Goal: Book appointment/travel/reservation

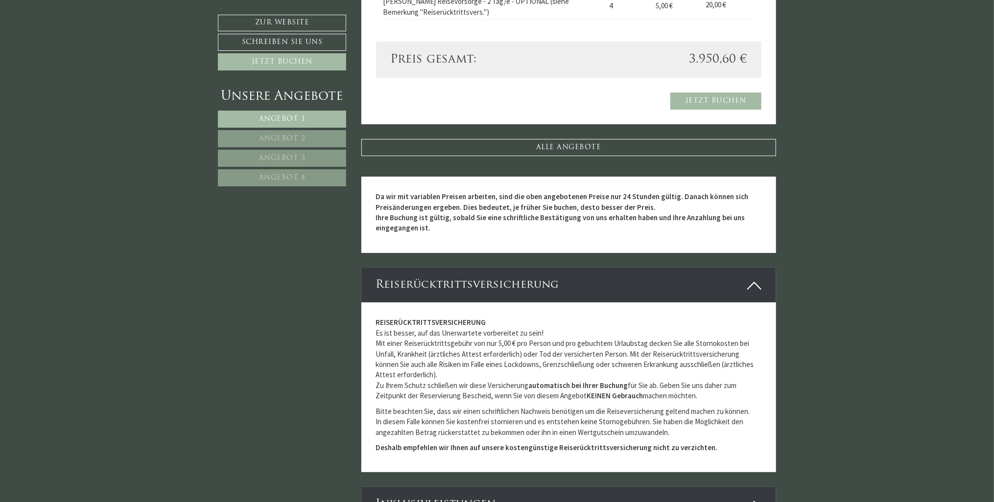
scroll to position [2399, 0]
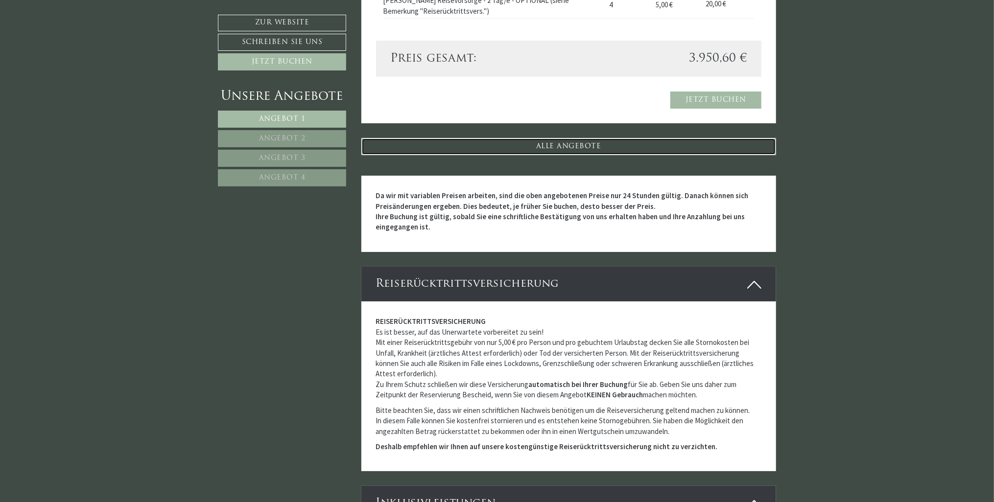
click at [582, 145] on link "ALLE ANGEBOTE" at bounding box center [568, 146] width 415 height 17
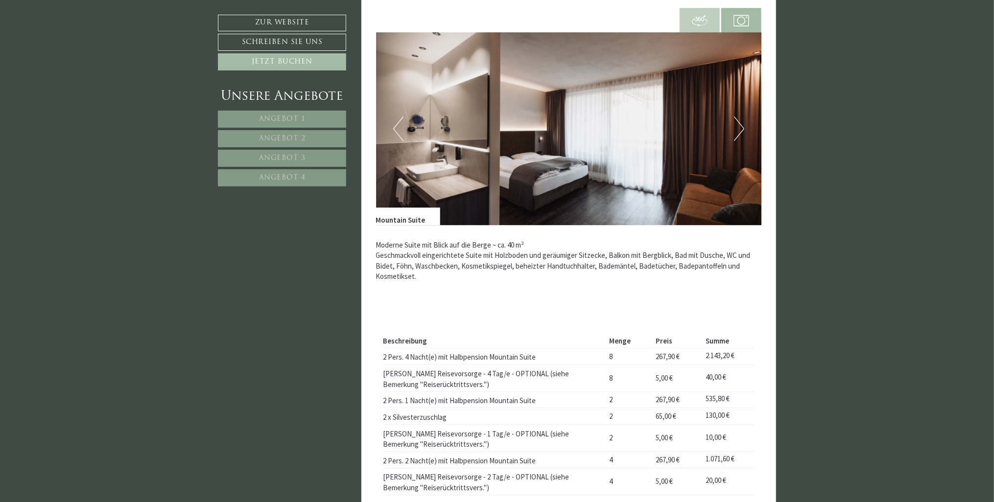
scroll to position [1910, 0]
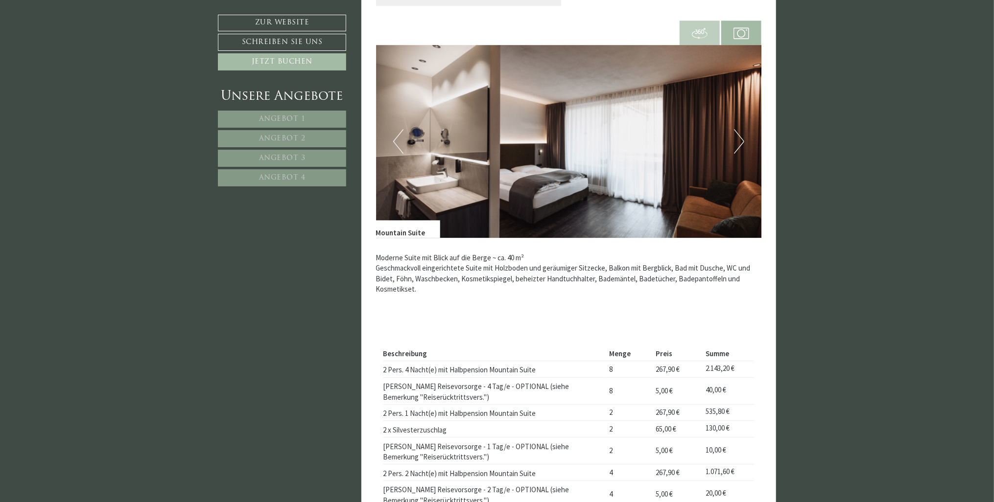
click at [739, 142] on button "Next" at bounding box center [739, 141] width 10 height 24
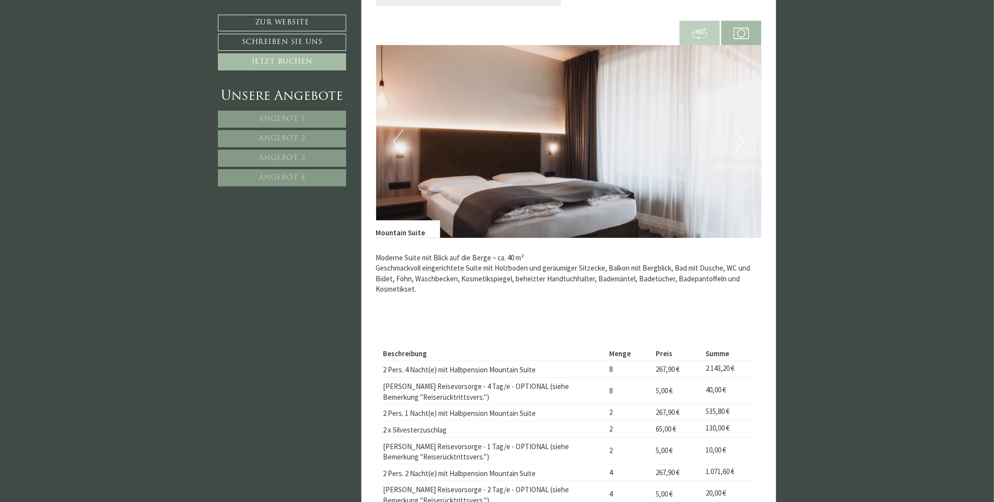
click at [739, 142] on button "Next" at bounding box center [739, 141] width 10 height 24
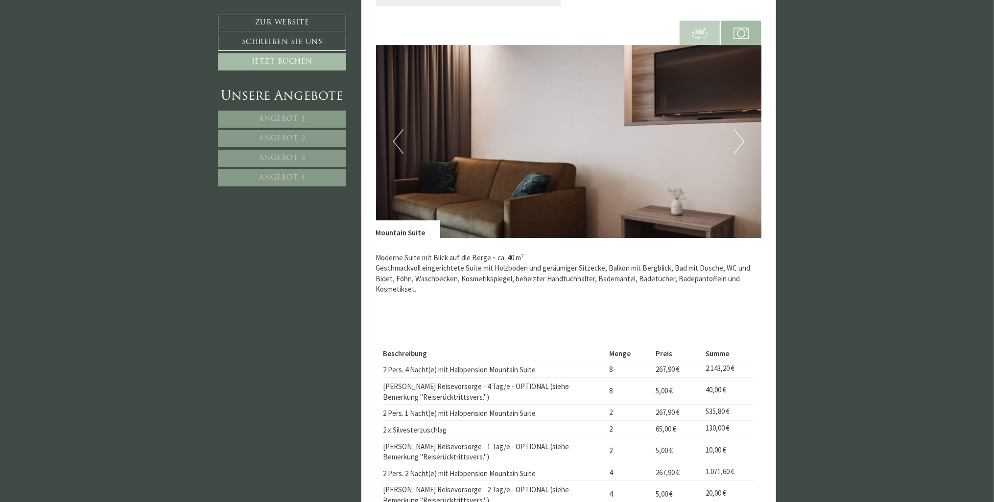
click at [739, 143] on button "Next" at bounding box center [739, 141] width 10 height 24
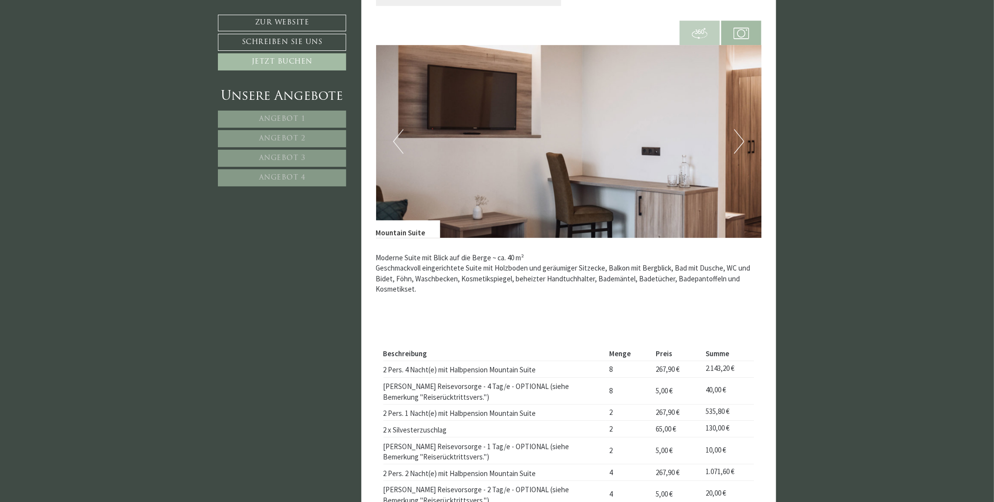
click at [739, 143] on button "Next" at bounding box center [739, 141] width 10 height 24
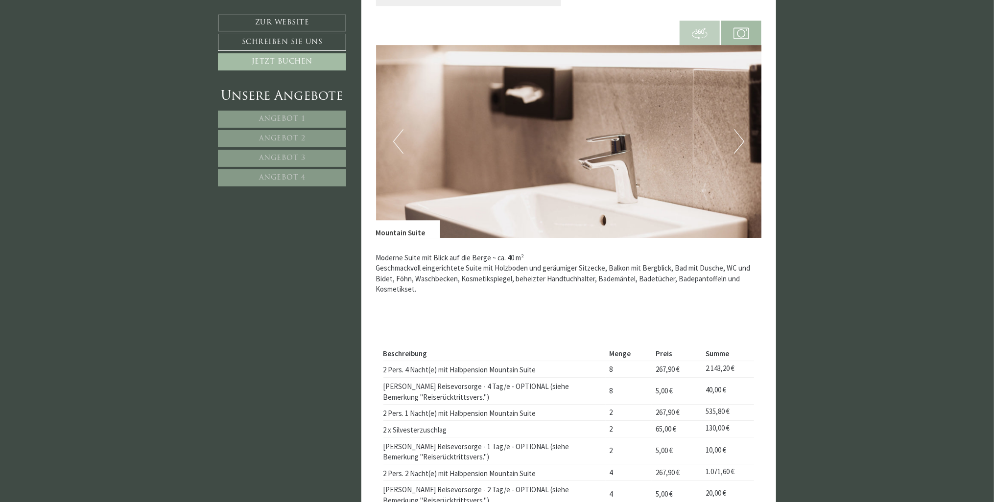
click at [739, 143] on button "Next" at bounding box center [739, 141] width 10 height 24
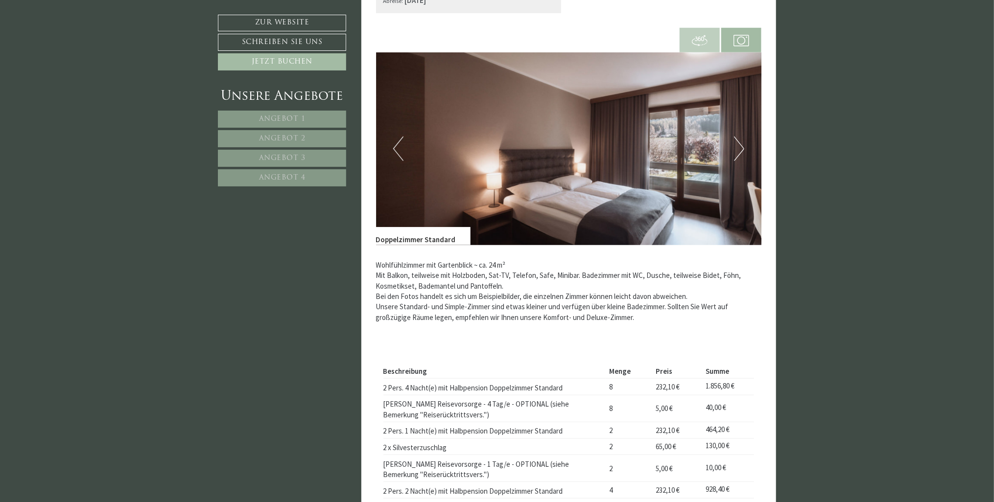
scroll to position [343, 0]
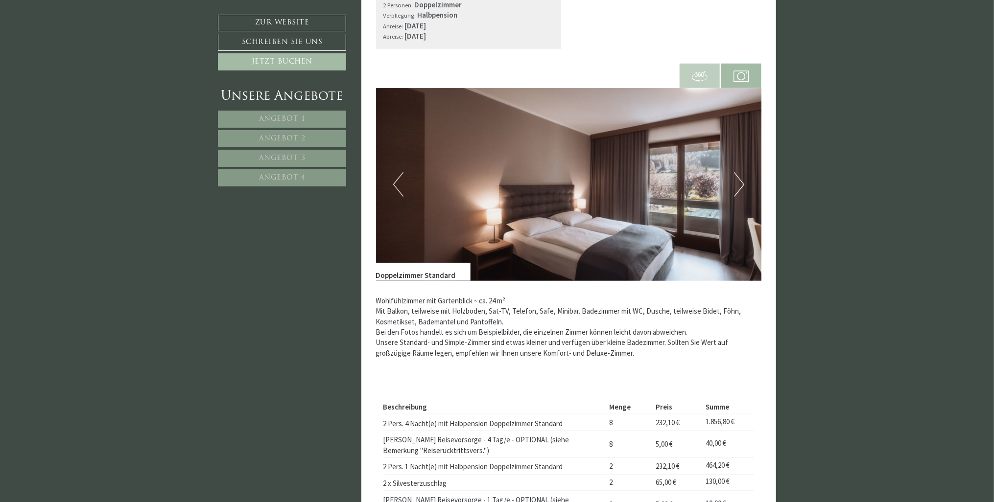
click at [742, 183] on button "Next" at bounding box center [739, 184] width 10 height 24
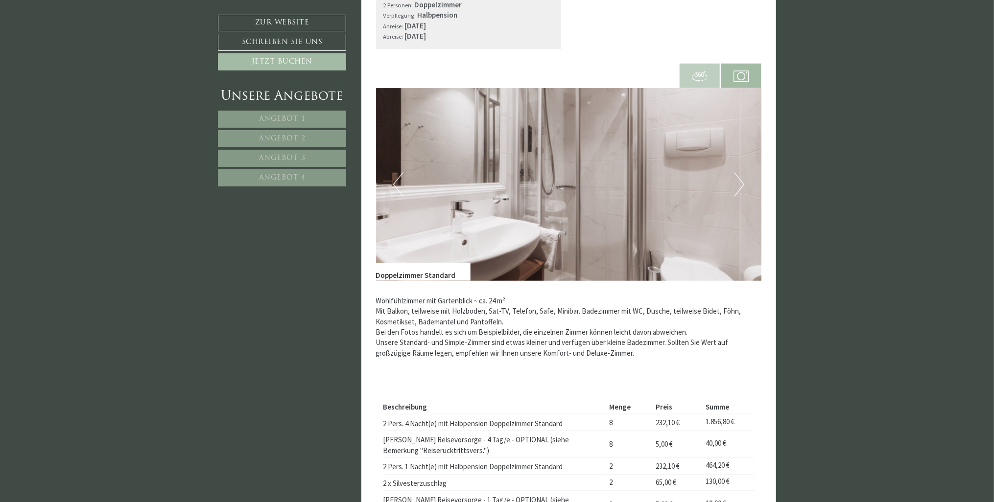
click at [742, 183] on button "Next" at bounding box center [739, 184] width 10 height 24
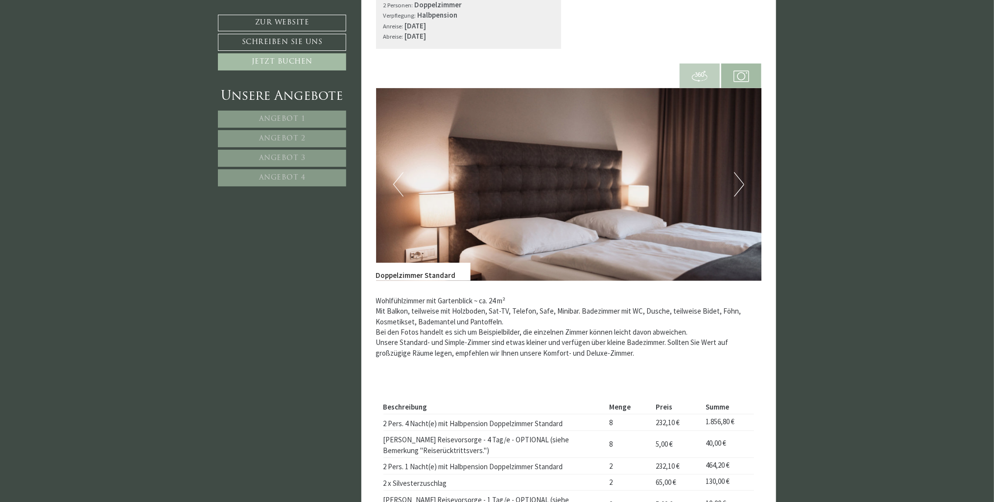
click at [742, 183] on button "Next" at bounding box center [739, 184] width 10 height 24
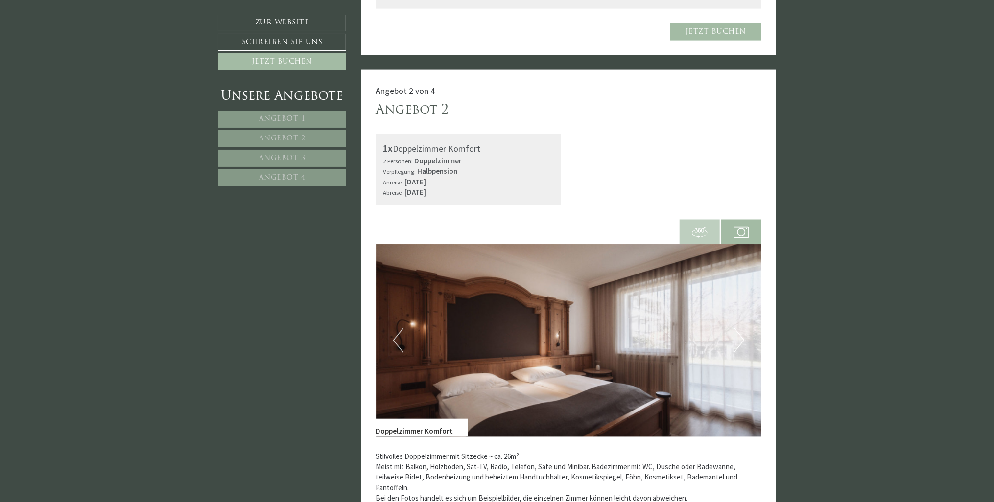
scroll to position [979, 0]
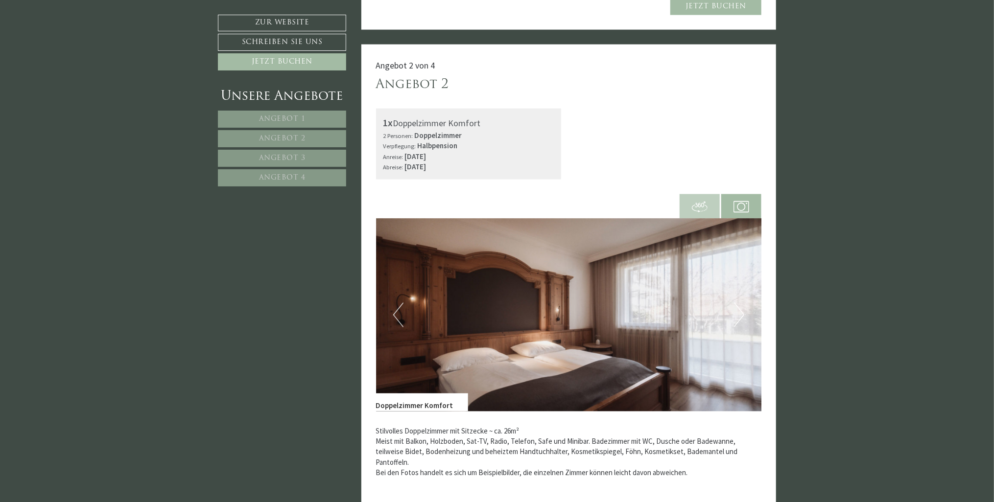
click at [736, 316] on button "Next" at bounding box center [739, 315] width 10 height 24
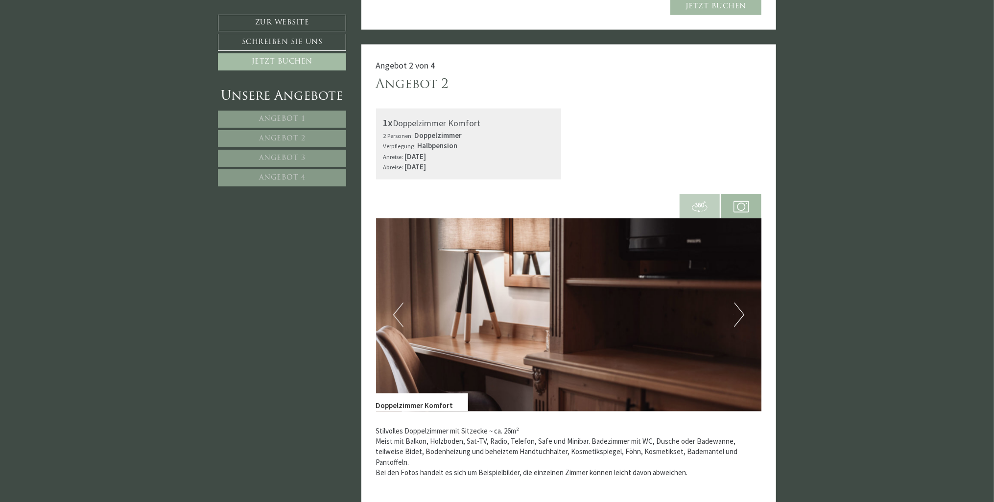
click at [736, 316] on button "Next" at bounding box center [739, 315] width 10 height 24
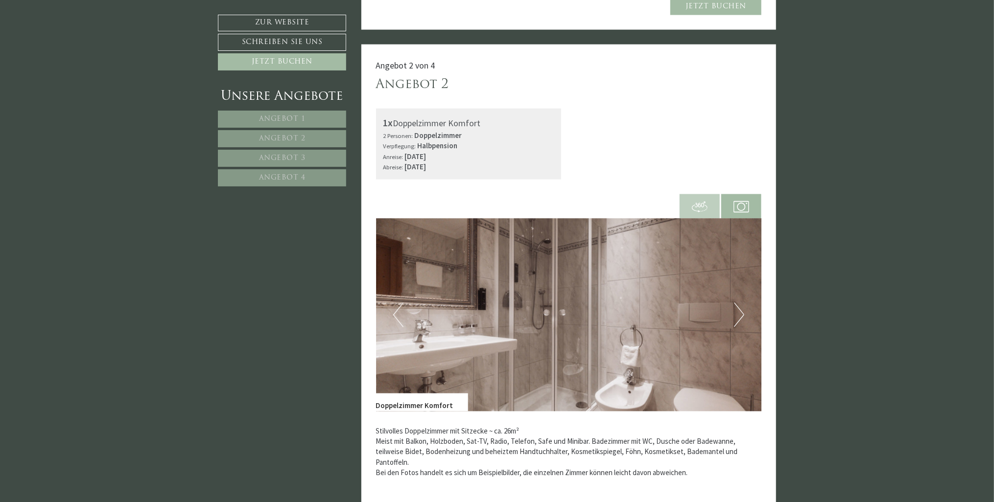
click at [736, 316] on button "Next" at bounding box center [739, 315] width 10 height 24
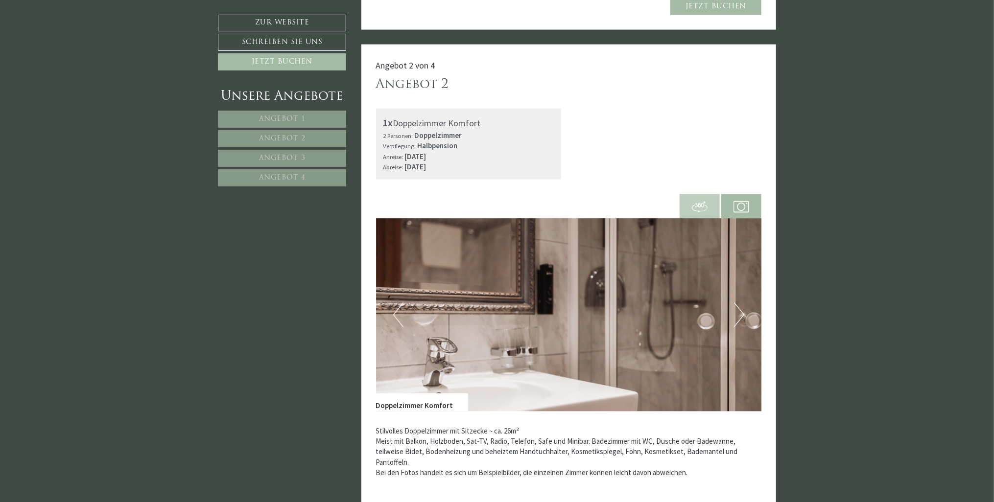
click at [736, 316] on button "Next" at bounding box center [739, 315] width 10 height 24
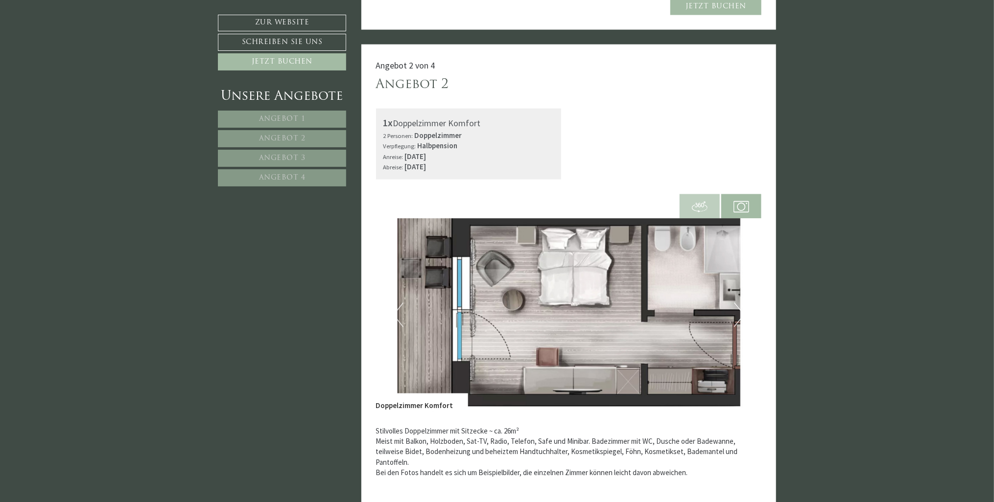
click at [736, 319] on button "Next" at bounding box center [739, 315] width 10 height 24
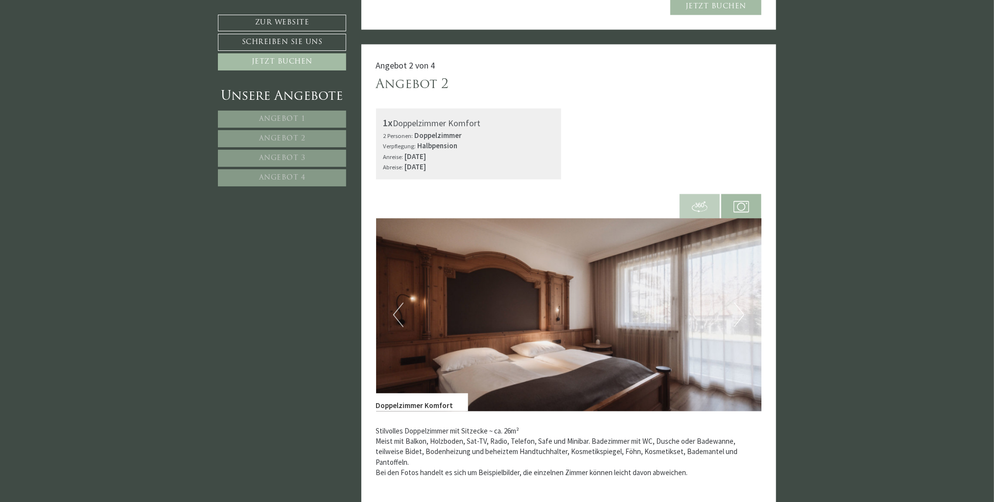
click at [736, 319] on button "Next" at bounding box center [739, 315] width 10 height 24
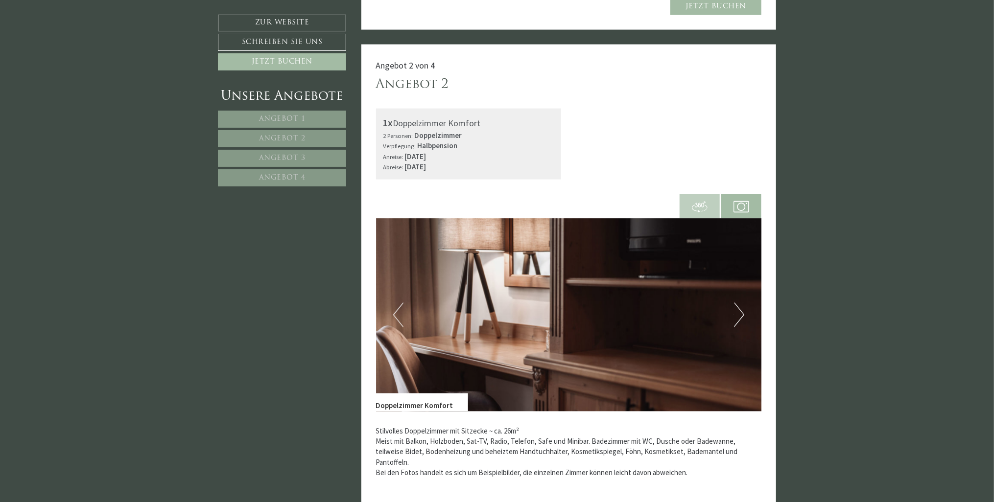
click at [736, 319] on button "Next" at bounding box center [739, 315] width 10 height 24
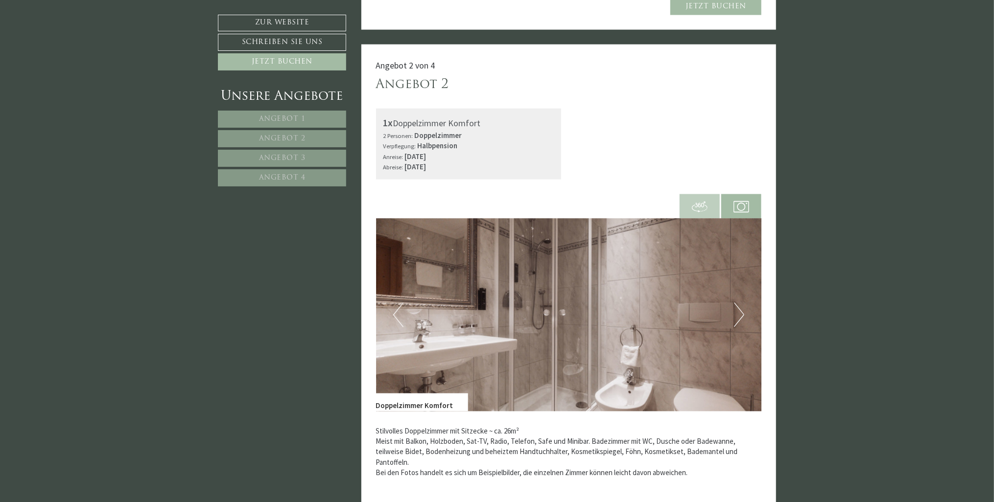
click at [736, 319] on button "Next" at bounding box center [739, 315] width 10 height 24
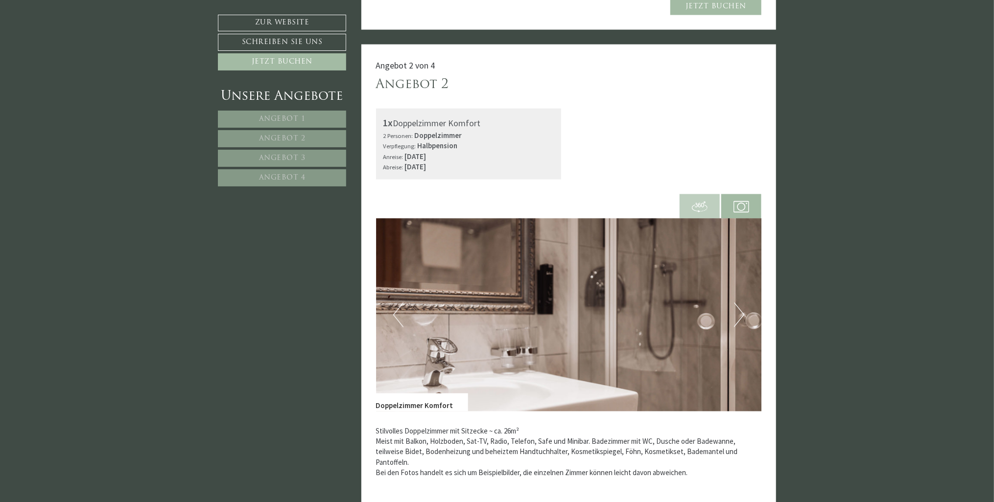
click at [736, 319] on button "Next" at bounding box center [739, 315] width 10 height 24
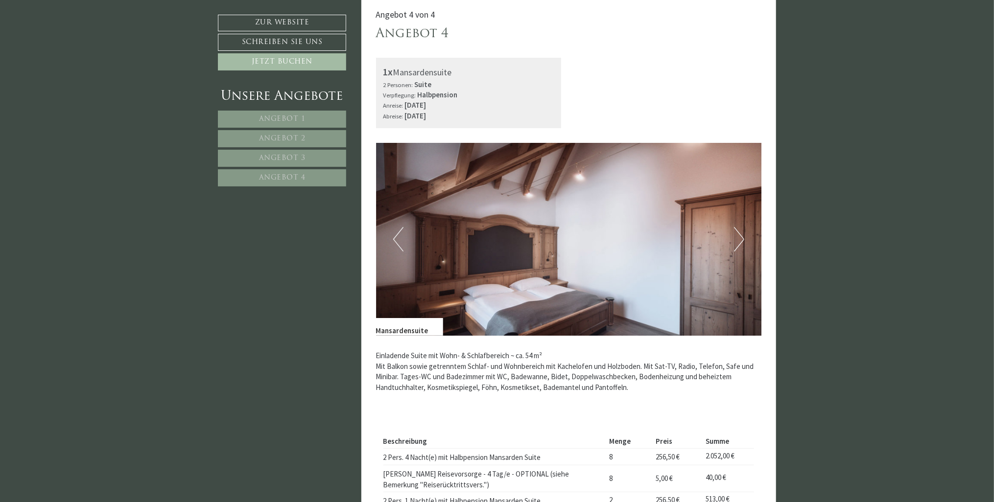
scroll to position [2546, 0]
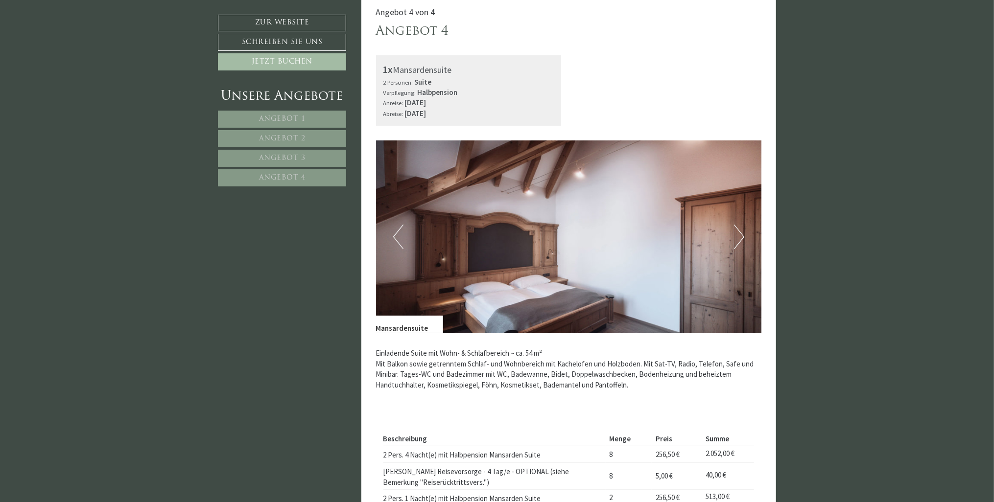
click at [738, 235] on button "Next" at bounding box center [739, 237] width 10 height 24
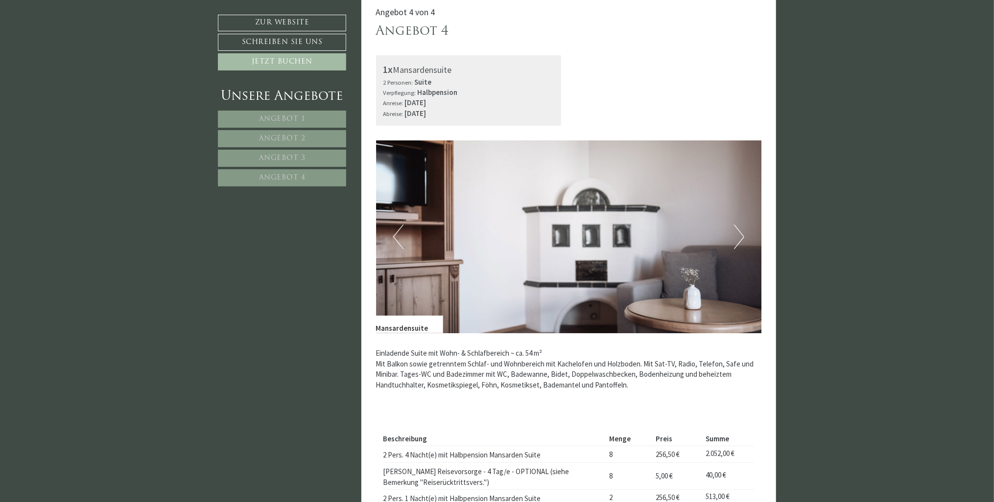
click at [739, 236] on button "Next" at bounding box center [739, 237] width 10 height 24
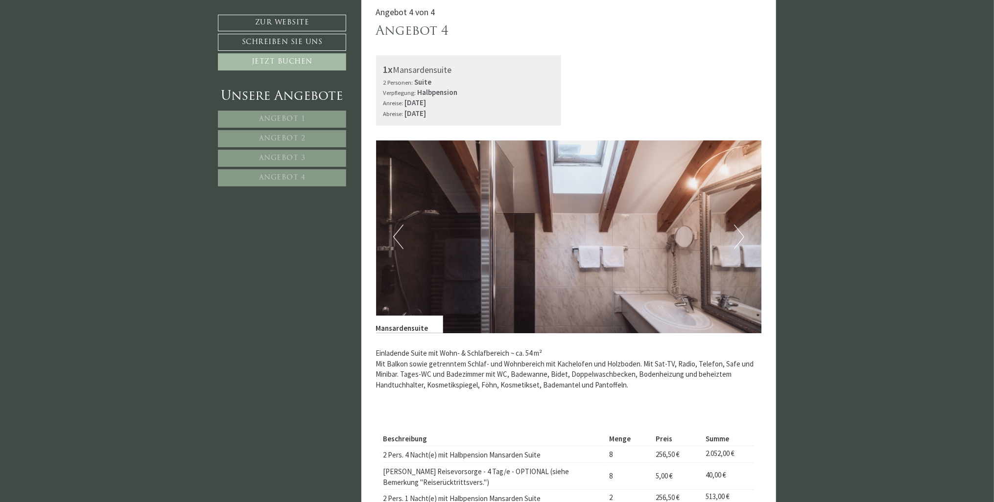
click at [739, 236] on button "Next" at bounding box center [739, 237] width 10 height 24
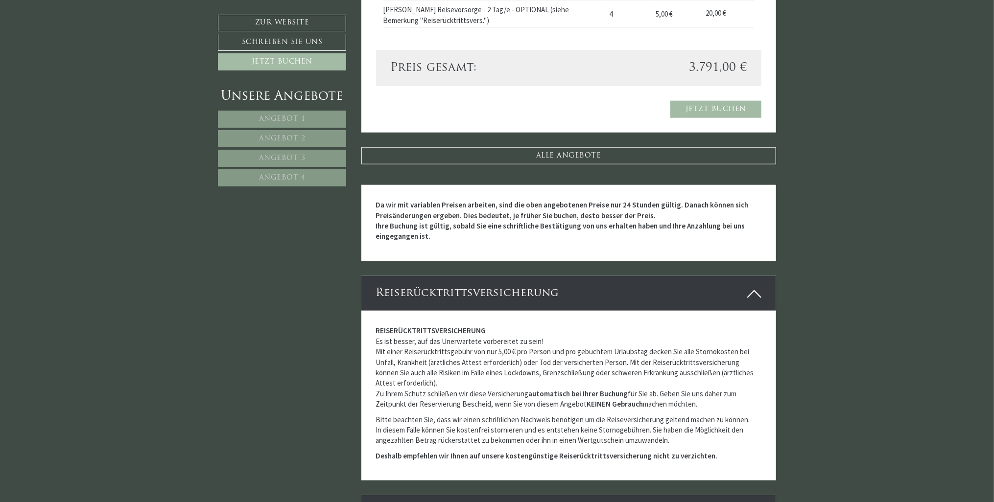
scroll to position [2987, 0]
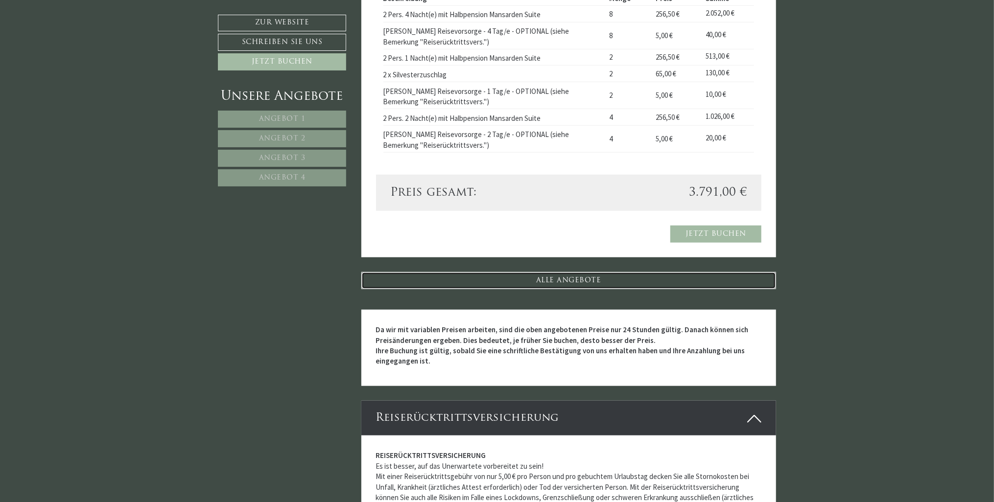
click at [531, 279] on link "ALLE ANGEBOTE" at bounding box center [568, 280] width 415 height 17
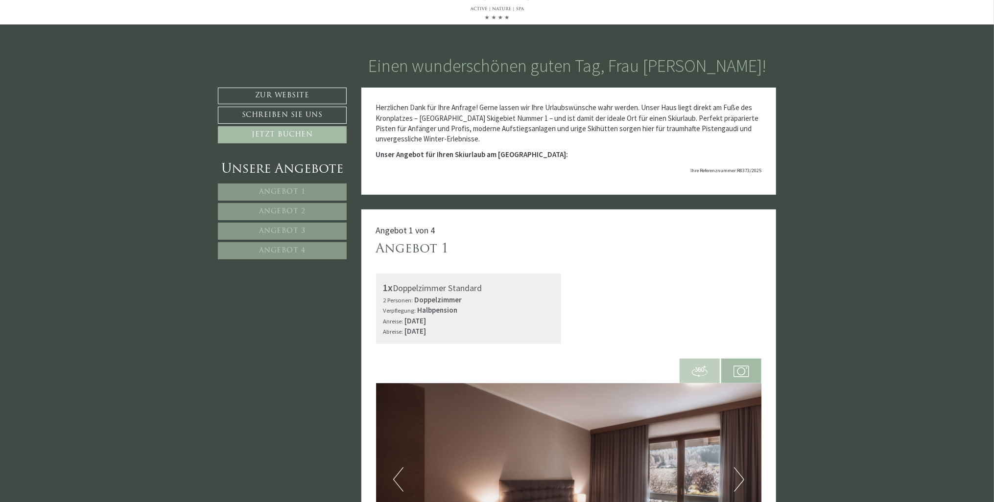
scroll to position [0, 0]
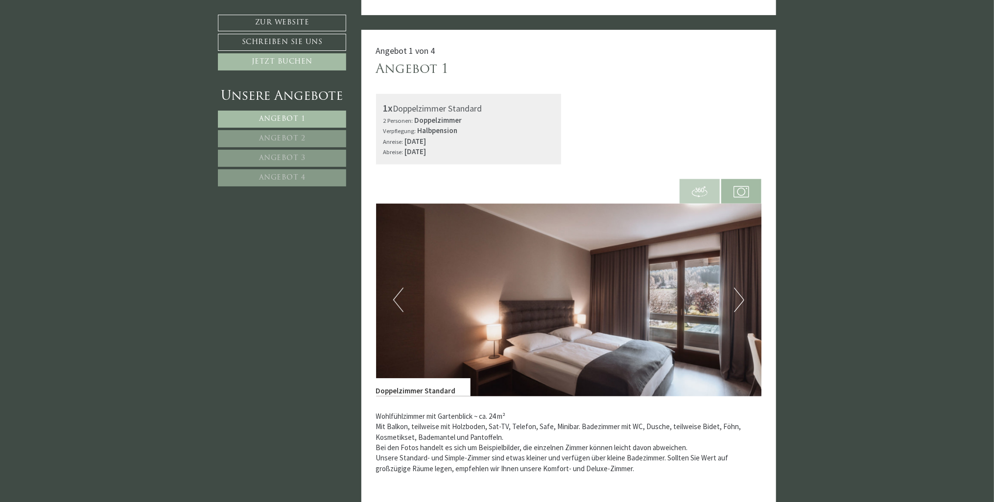
scroll to position [245, 0]
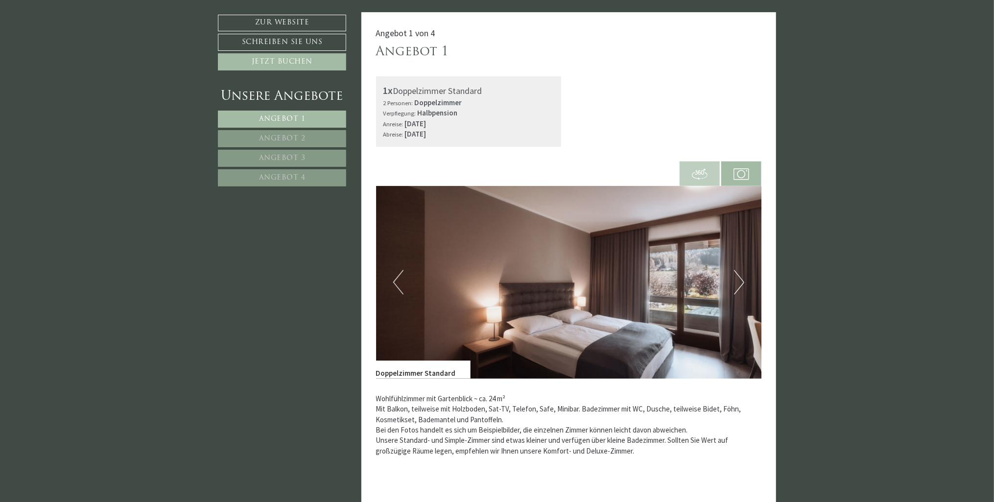
click at [443, 279] on button "Next" at bounding box center [739, 282] width 10 height 24
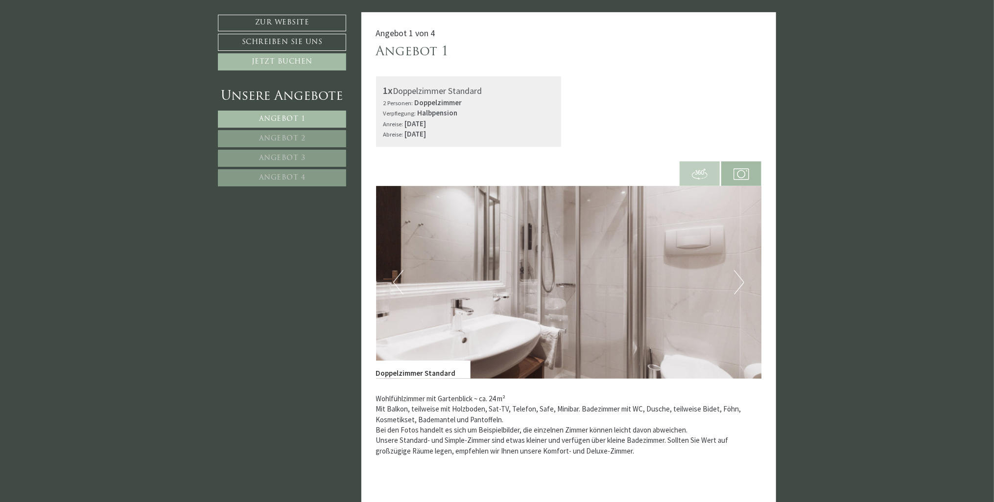
click at [443, 279] on button "Next" at bounding box center [739, 282] width 10 height 24
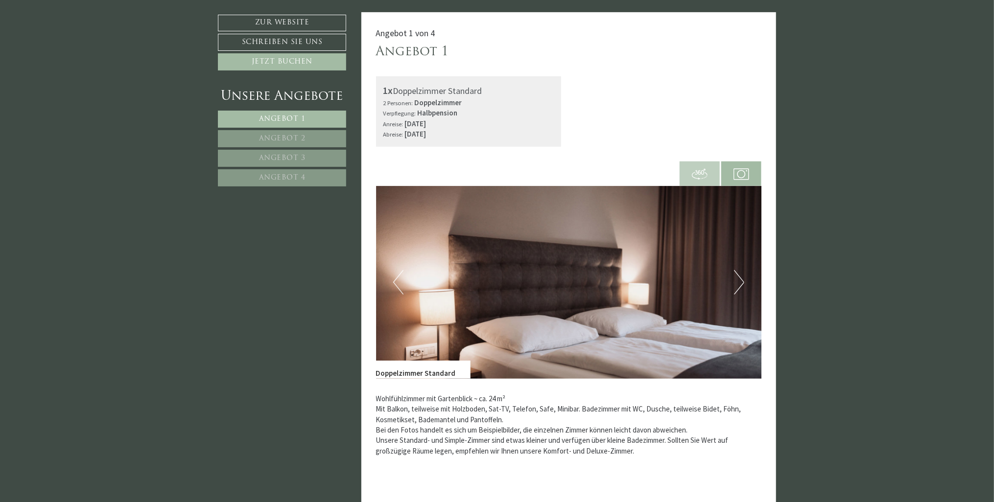
click at [443, 279] on button "Next" at bounding box center [739, 282] width 10 height 24
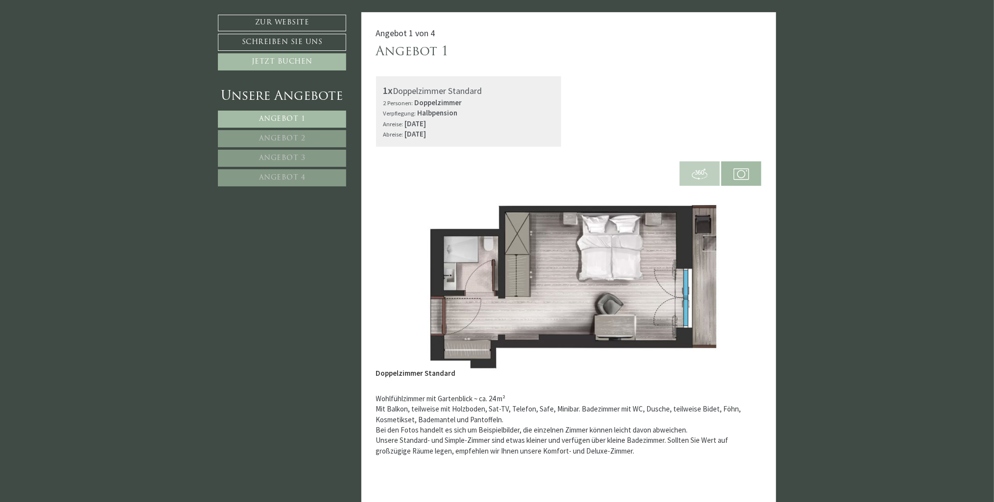
click at [443, 279] on button "Next" at bounding box center [739, 282] width 10 height 24
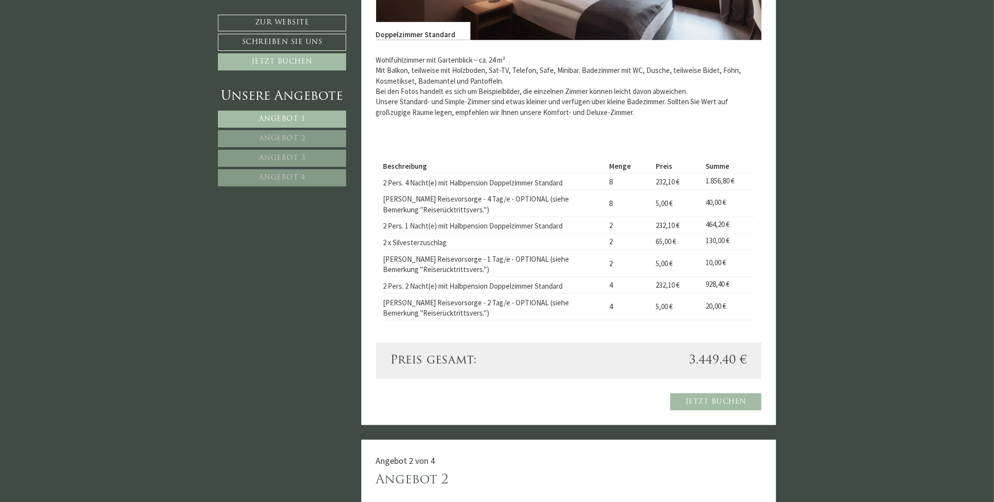
scroll to position [588, 0]
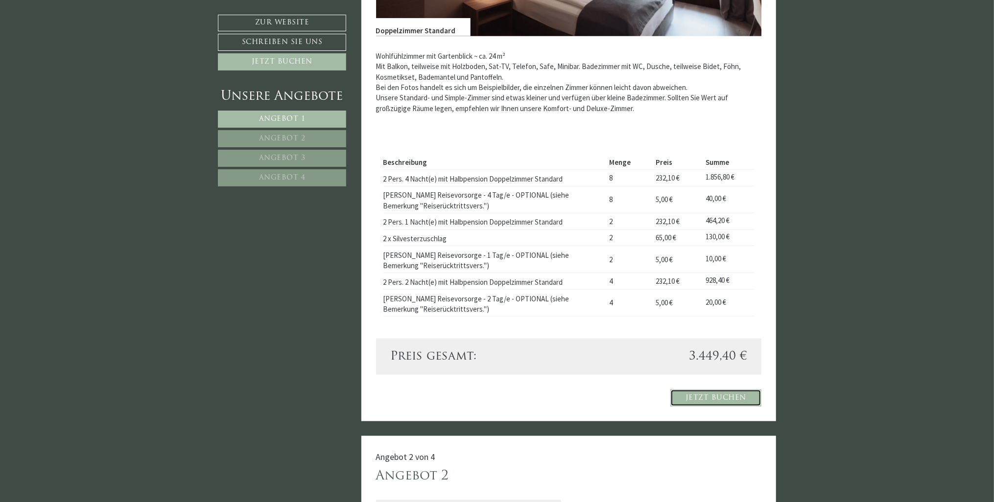
click at [443, 319] on link "Jetzt buchen" at bounding box center [715, 398] width 91 height 17
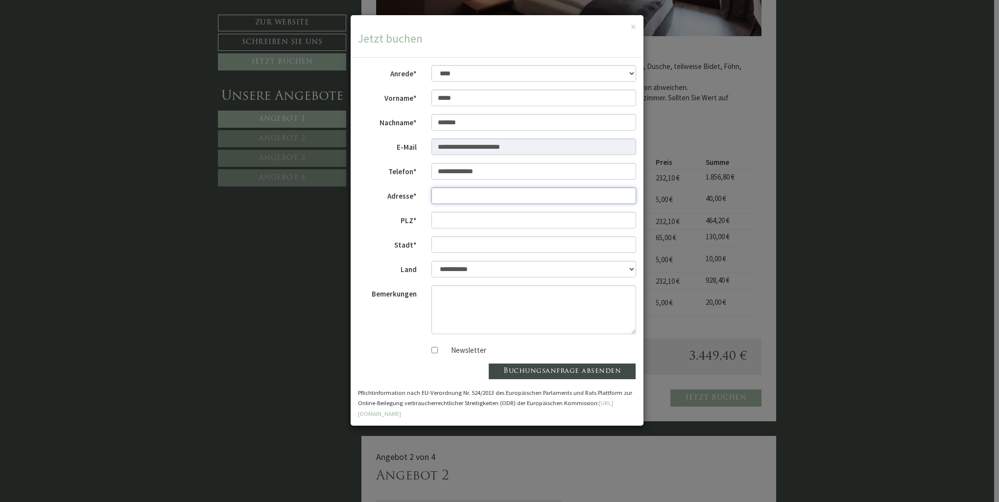
click at [443, 197] on input "Adresse*" at bounding box center [533, 196] width 205 height 17
type input "**********"
type input "*****"
type input "**********"
drag, startPoint x: 580, startPoint y: 29, endPoint x: 505, endPoint y: 44, distance: 76.4
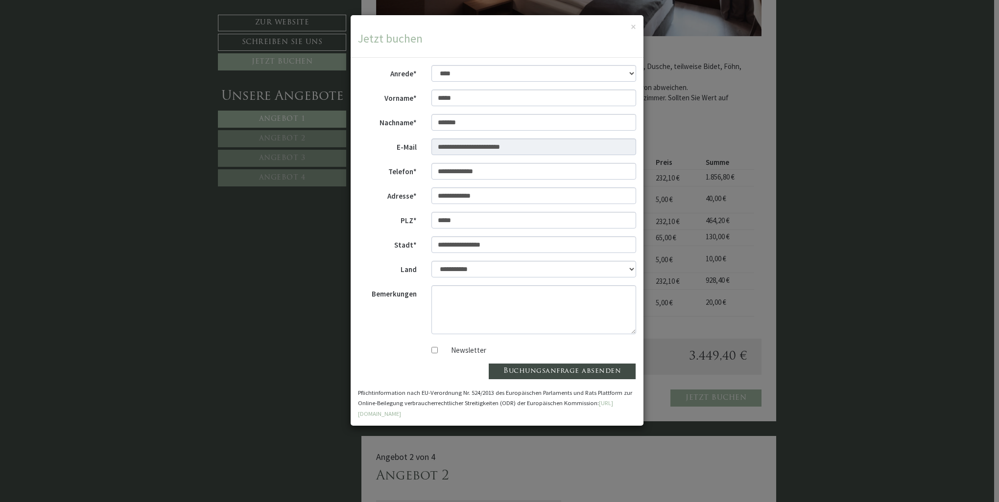
click at [443, 55] on div "× Jetzt buchen" at bounding box center [497, 36] width 293 height 43
click at [443, 26] on button "×" at bounding box center [633, 27] width 5 height 10
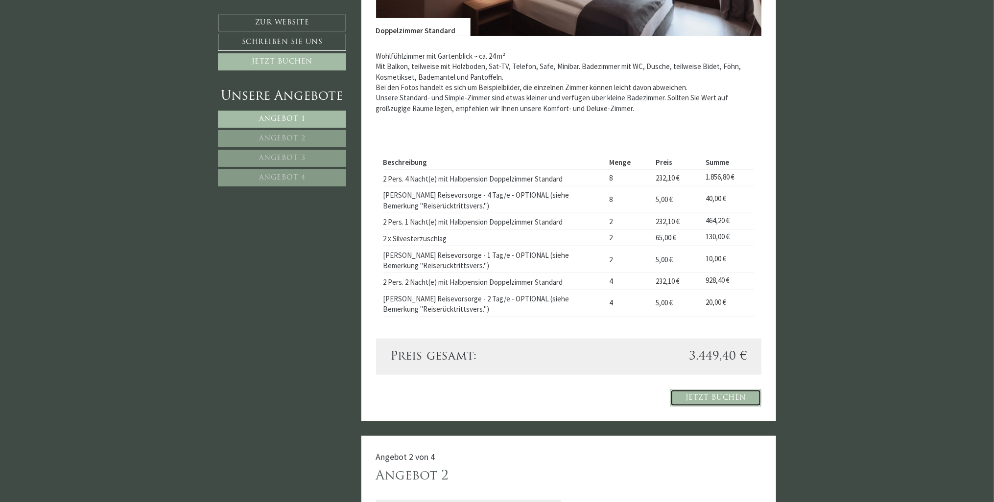
click at [443, 319] on link "Jetzt buchen" at bounding box center [715, 398] width 91 height 17
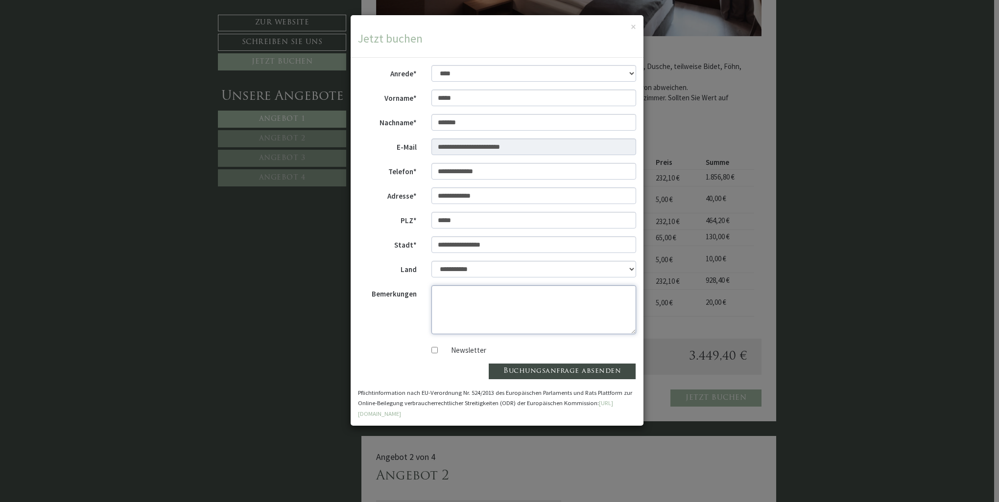
click at [443, 297] on textarea "Bemerkungen" at bounding box center [533, 309] width 205 height 49
click at [443, 305] on textarea "**********" at bounding box center [533, 309] width 205 height 49
click at [443, 301] on textarea "**********" at bounding box center [533, 309] width 205 height 49
click at [443, 313] on textarea "**********" at bounding box center [533, 309] width 205 height 49
click at [435, 303] on textarea "**********" at bounding box center [533, 309] width 205 height 49
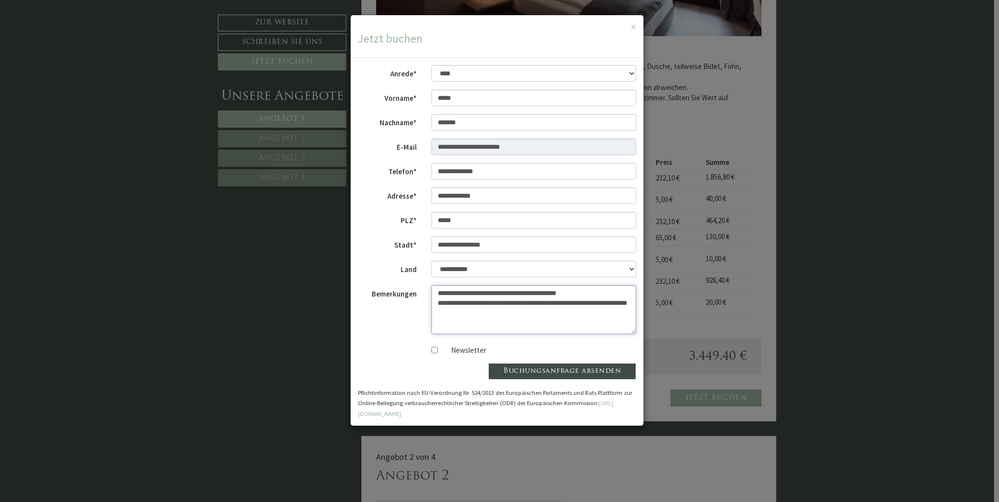
type textarea "**********"
click at [443, 319] on button "Buchungsanfrage absenden" at bounding box center [562, 371] width 148 height 17
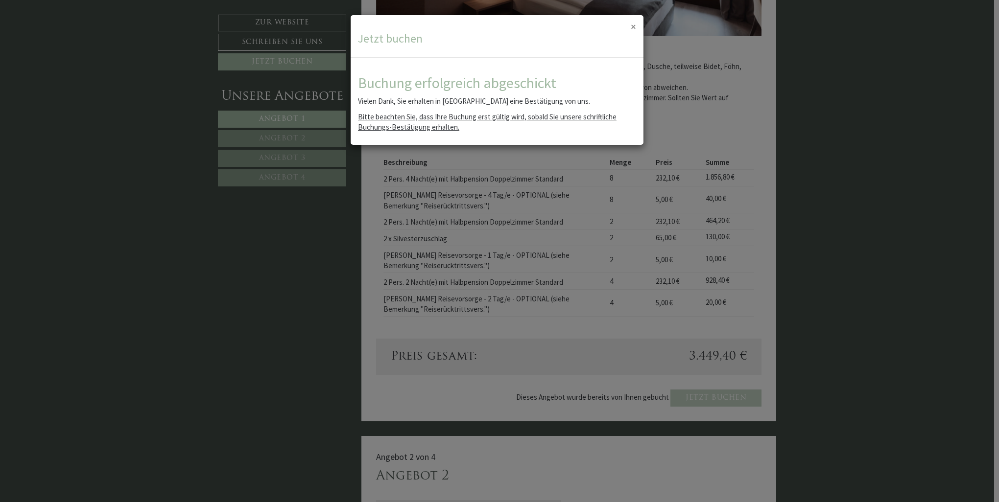
click at [443, 27] on button "×" at bounding box center [633, 27] width 5 height 10
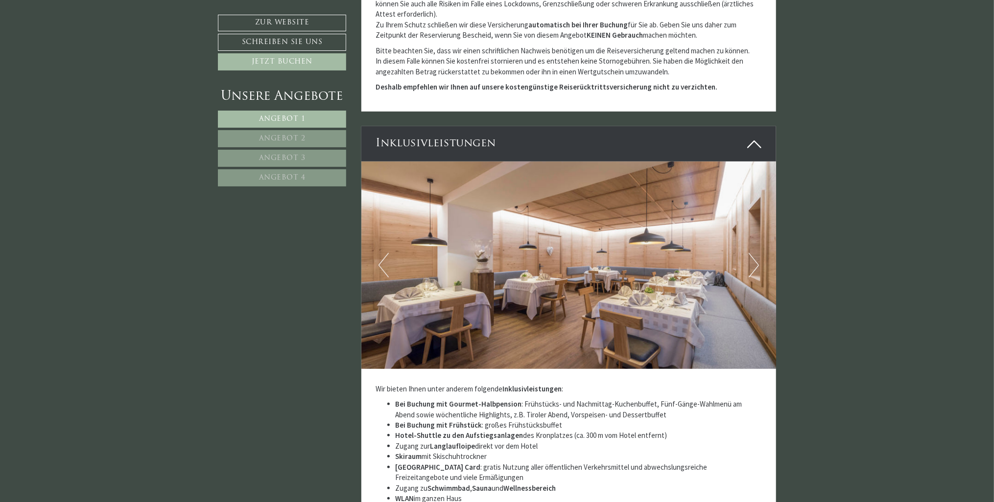
scroll to position [2742, 0]
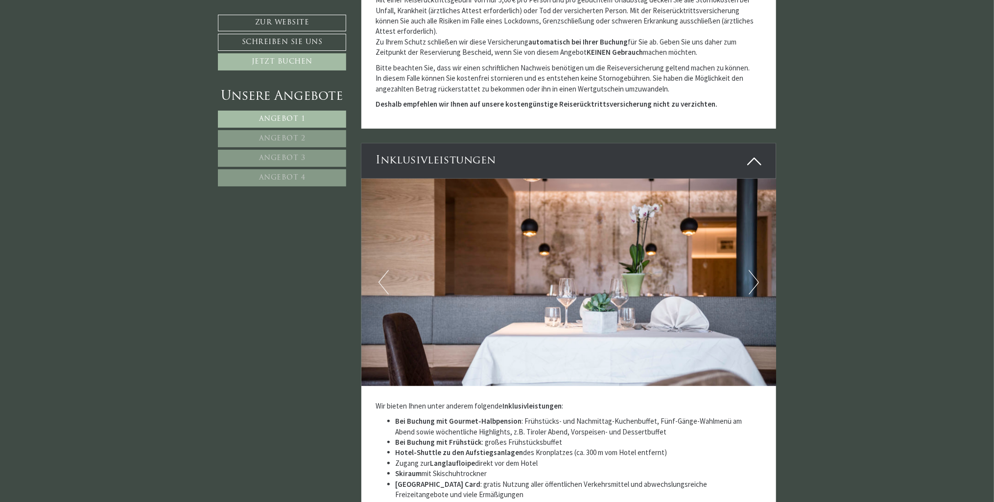
click at [443, 279] on button "Next" at bounding box center [754, 282] width 10 height 24
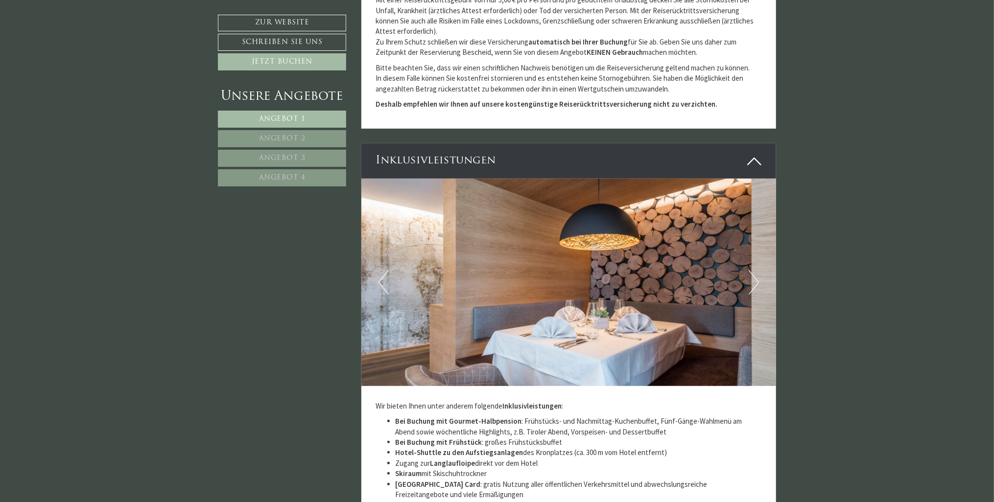
click at [443, 279] on button "Next" at bounding box center [754, 282] width 10 height 24
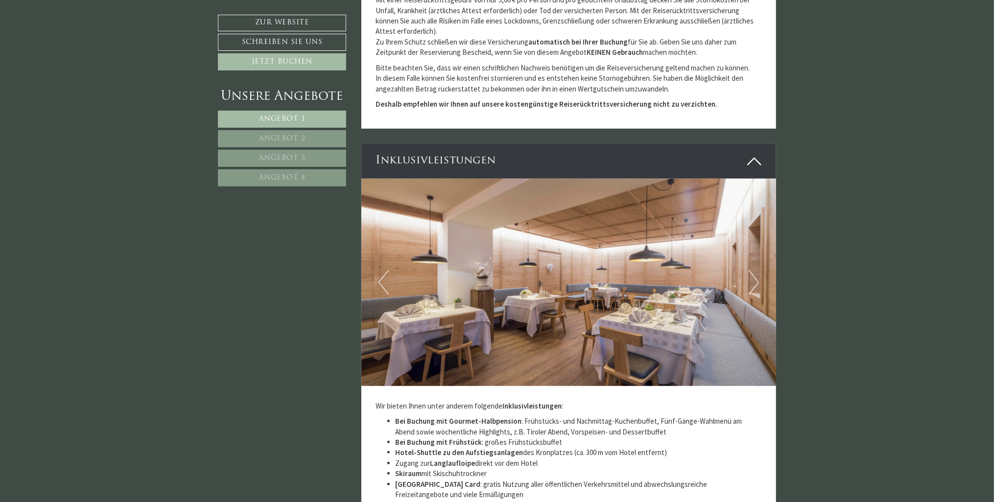
click at [443, 279] on button "Next" at bounding box center [754, 282] width 10 height 24
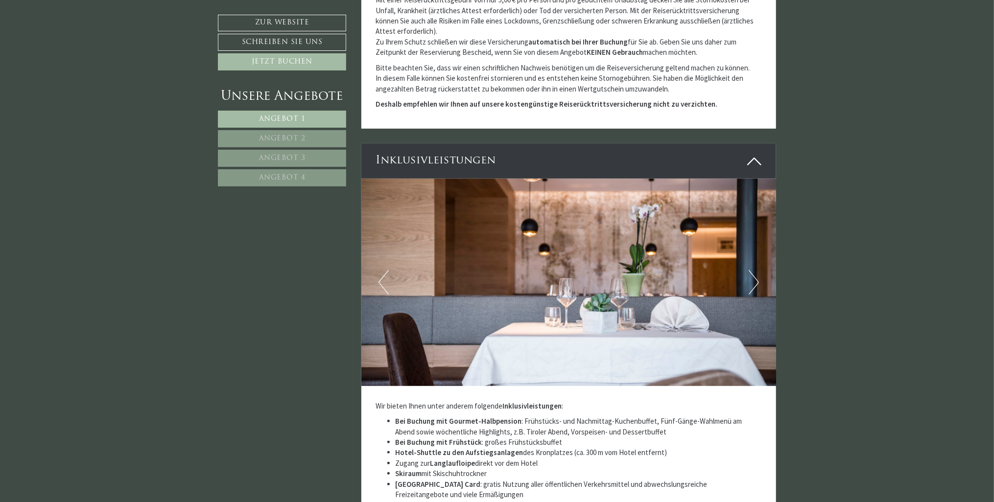
click at [443, 279] on button "Next" at bounding box center [754, 282] width 10 height 24
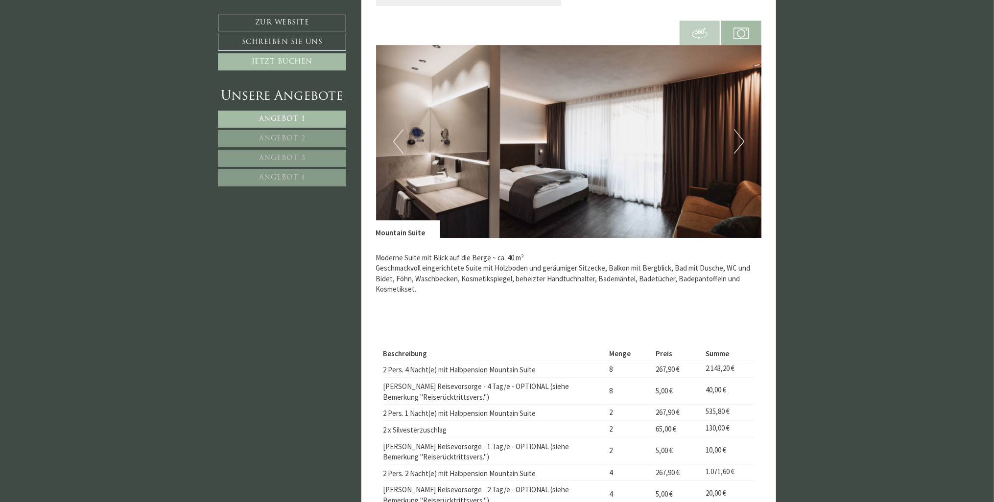
scroll to position [1714, 0]
